Goal: Task Accomplishment & Management: Complete application form

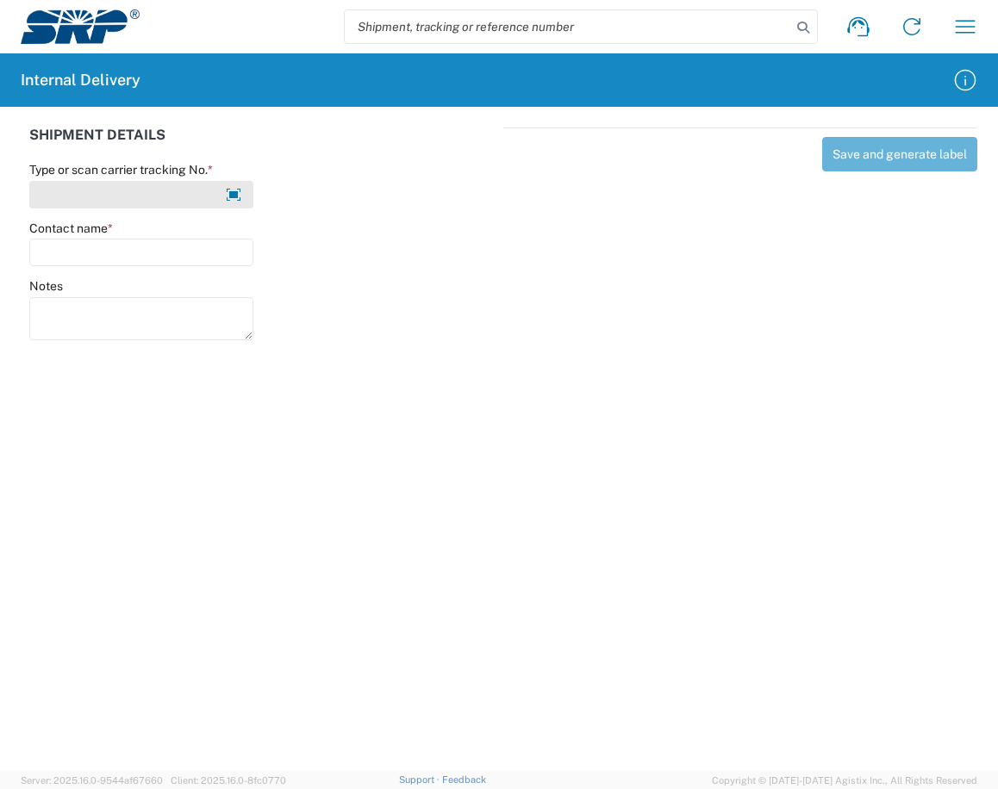
click at [107, 187] on input "Type or scan carrier tracking No. *" at bounding box center [141, 195] width 224 height 28
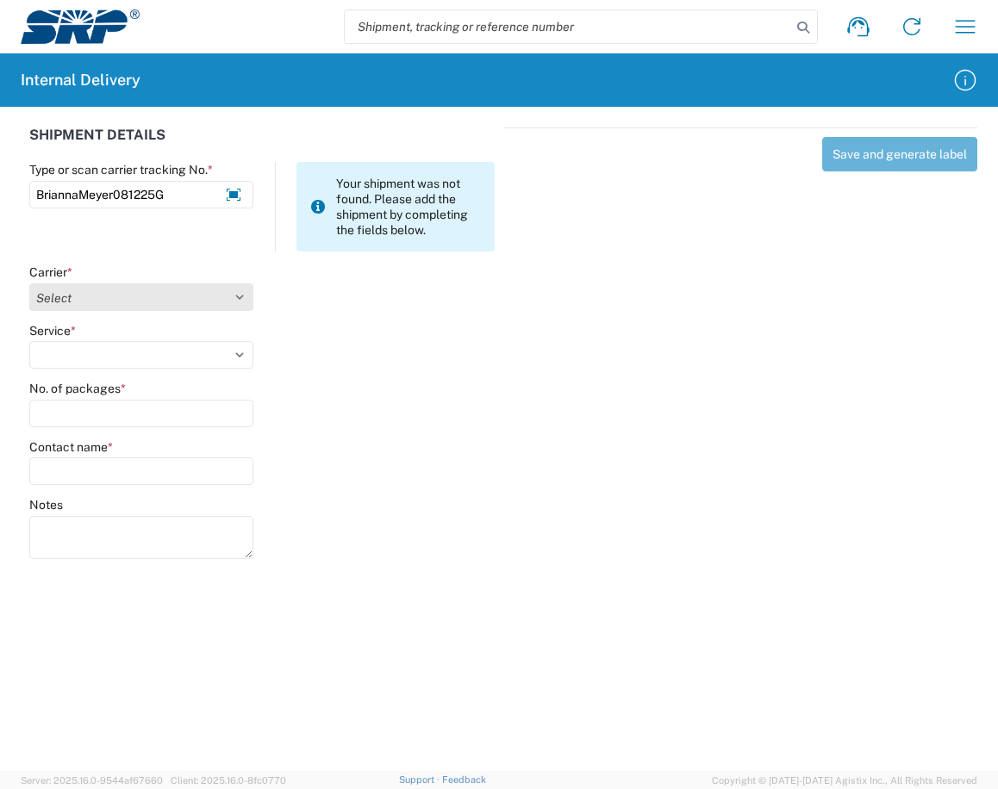
type input "BriannaMeyer081225G"
click at [227, 295] on select "Select Amazon Logistics ATI Trucking BC Dimerco Logistics Empire Southwest FedE…" at bounding box center [141, 297] width 224 height 28
select select "18713"
click at [29, 283] on select "Select Amazon Logistics ATI Trucking BC Dimerco Logistics Empire Southwest FedE…" at bounding box center [141, 297] width 224 height 28
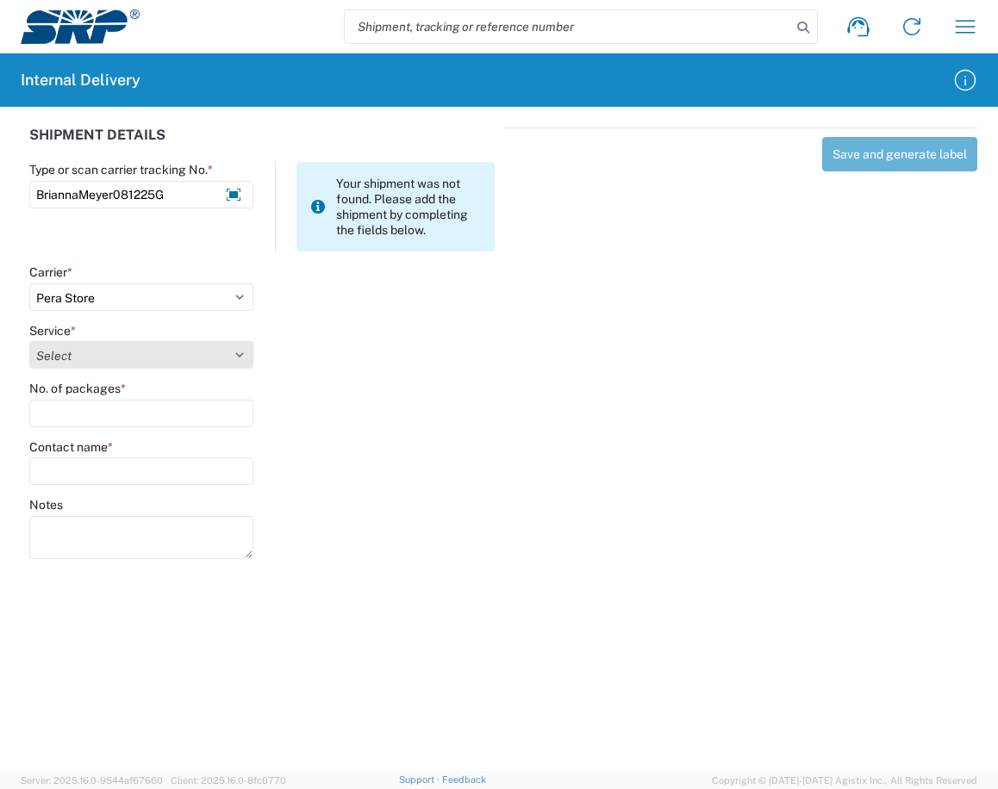
click at [246, 357] on select "Select Ground Inter-Office" at bounding box center [141, 355] width 224 height 28
select select "35763"
click at [29, 341] on select "Select Ground Inter-Office" at bounding box center [141, 355] width 224 height 28
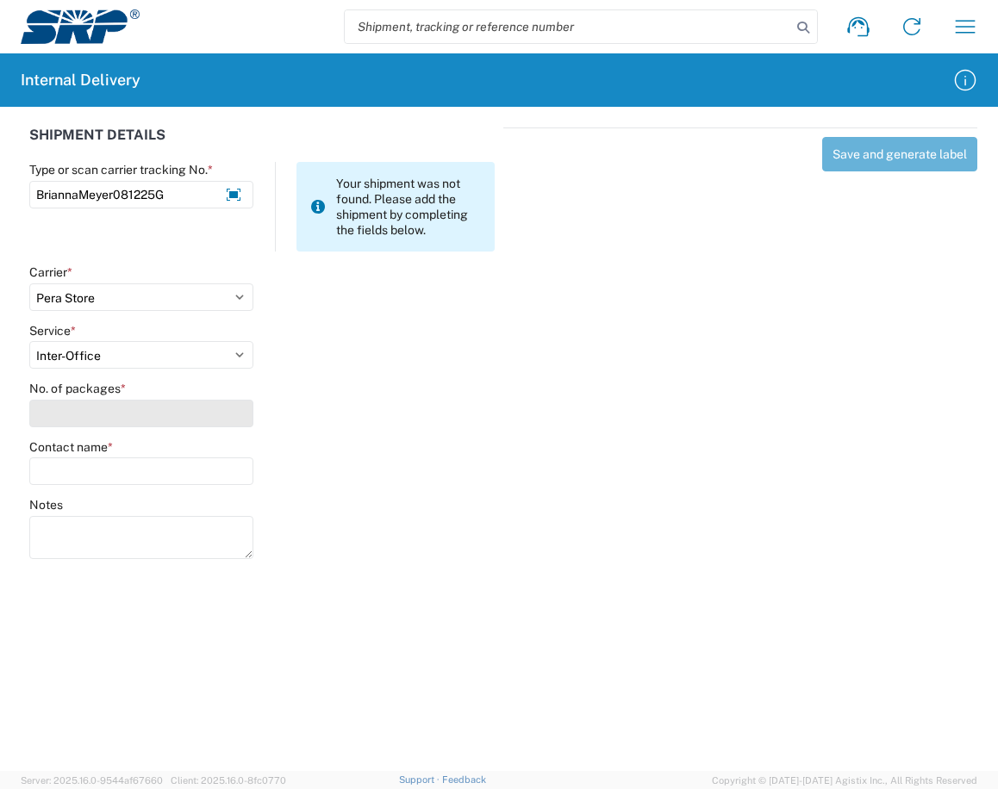
click at [128, 408] on input "No. of packages *" at bounding box center [141, 414] width 224 height 28
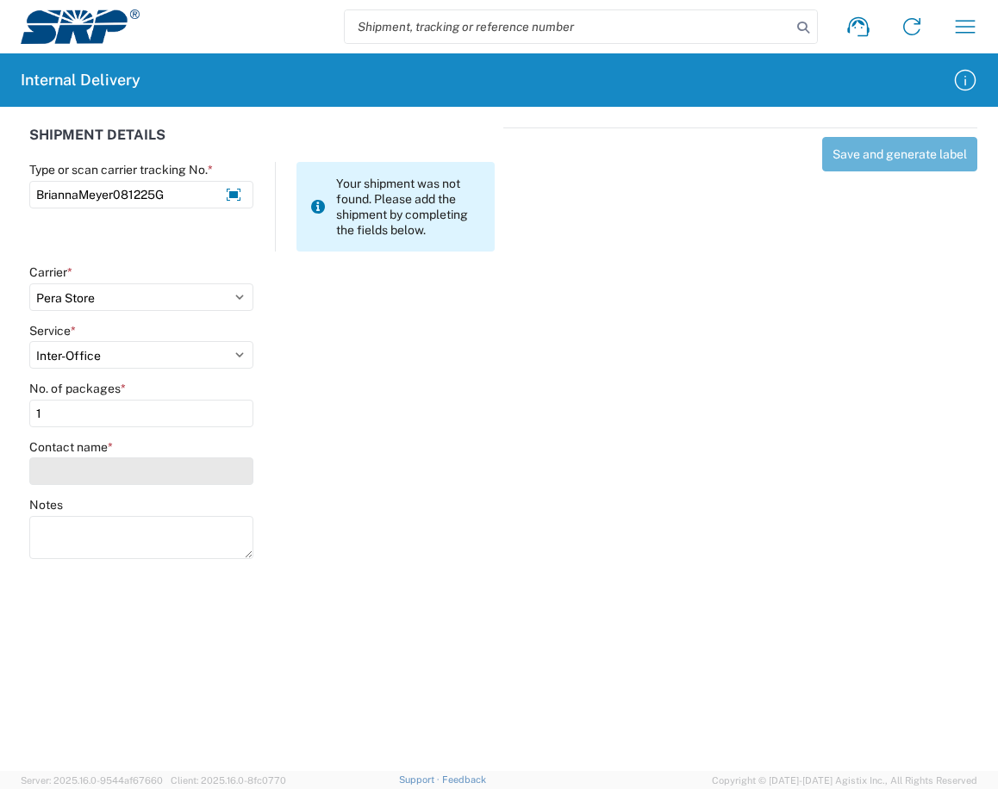
type input "1"
click at [146, 461] on input "Contact name *" at bounding box center [141, 472] width 224 height 28
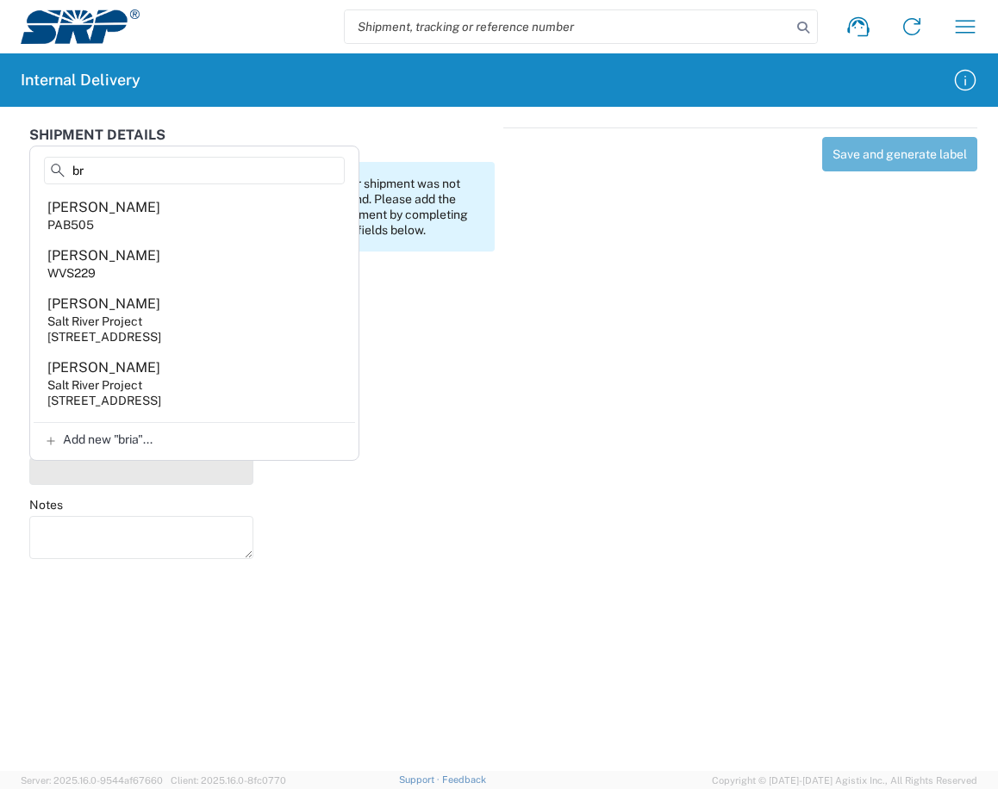
type input "b"
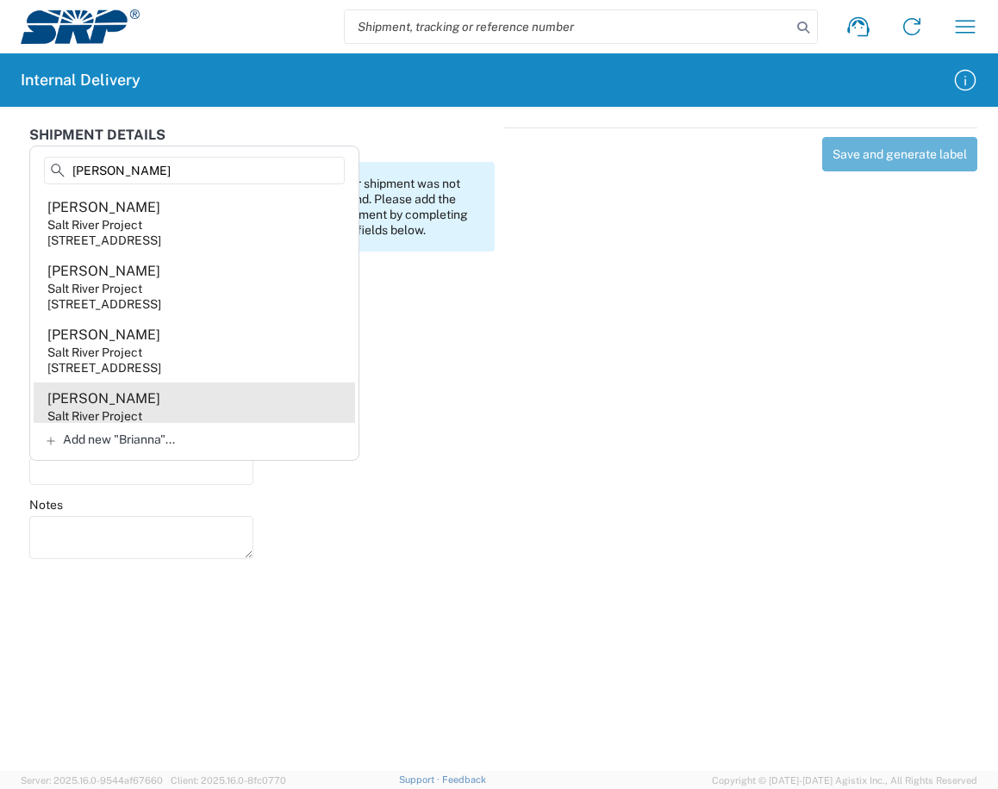
type input "[PERSON_NAME]"
click at [119, 413] on div "Salt River Project" at bounding box center [94, 416] width 95 height 16
type input "[PERSON_NAME]"
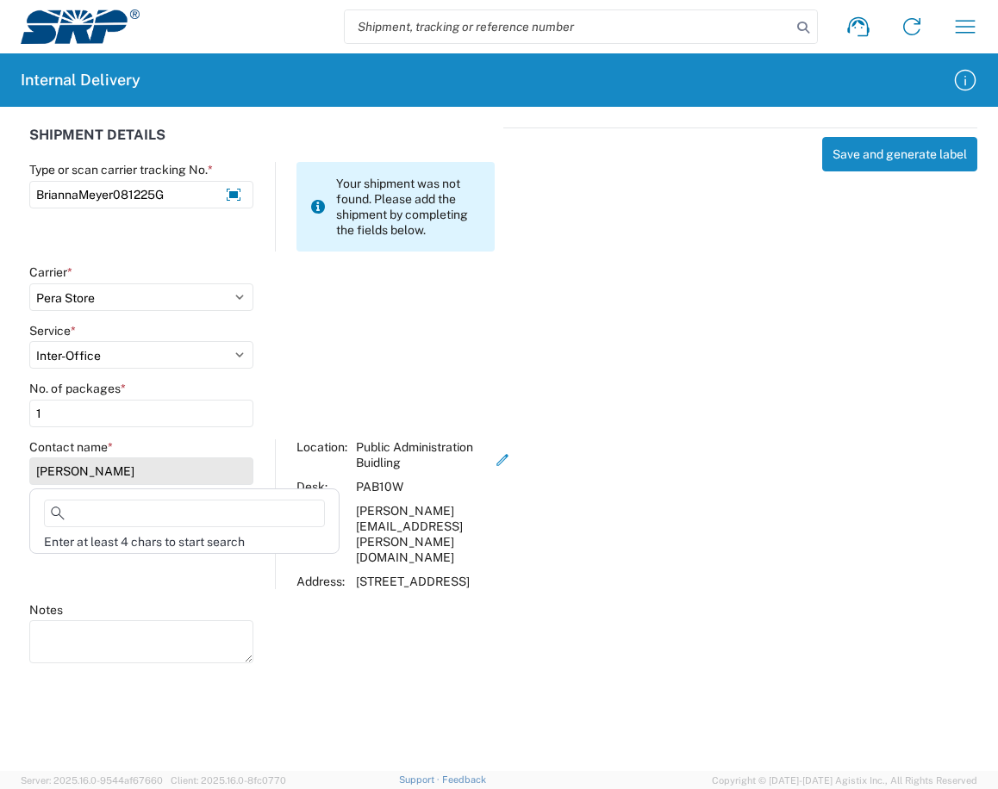
click at [201, 470] on input "[PERSON_NAME]" at bounding box center [141, 472] width 224 height 28
click at [510, 464] on icon "button" at bounding box center [503, 460] width 16 height 16
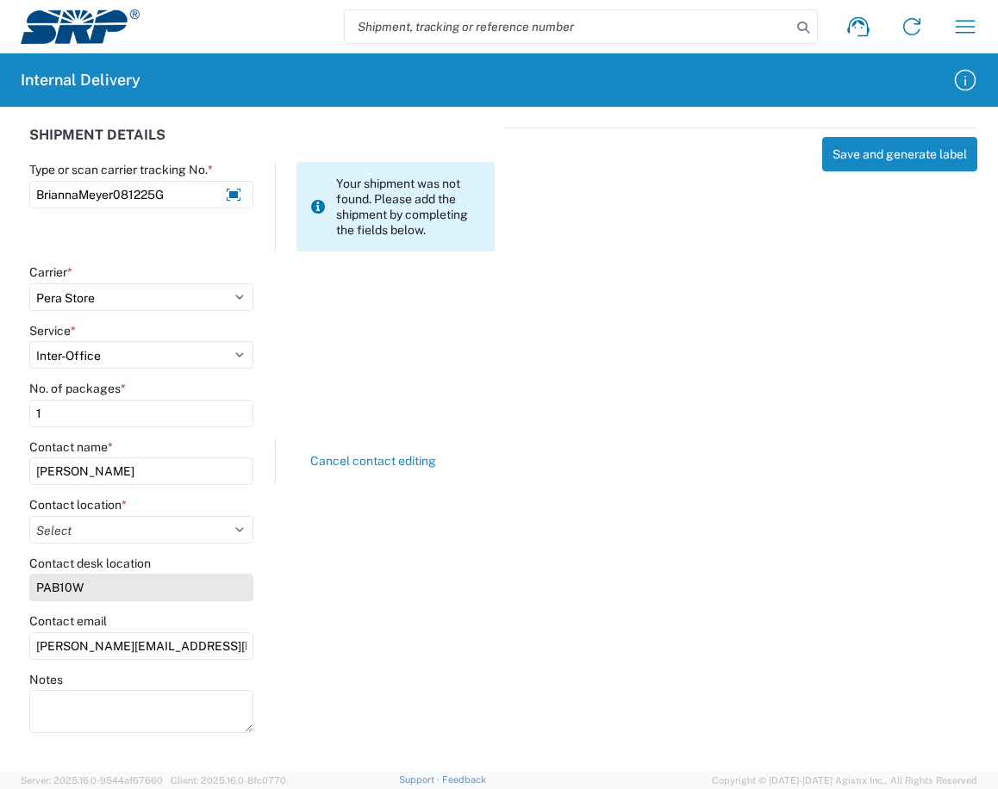
click at [100, 592] on input "PAB10W" at bounding box center [141, 588] width 224 height 28
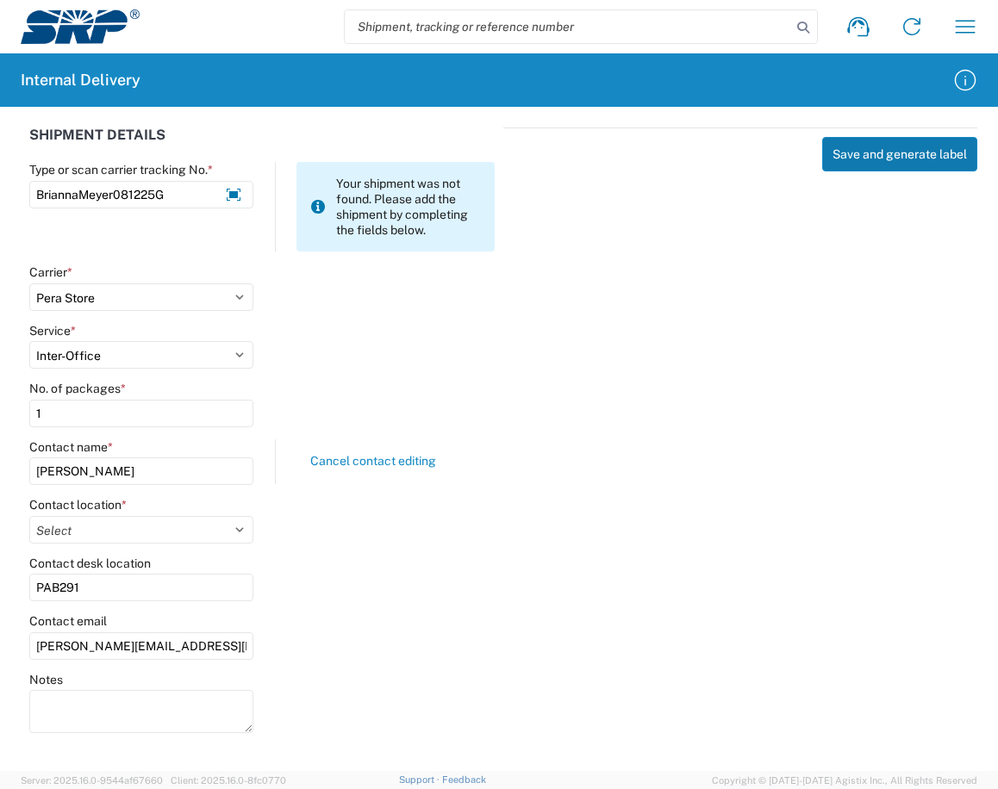
type input "PAB291"
click at [854, 164] on button "Save and generate label" at bounding box center [899, 154] width 155 height 34
select select
